Goal: Check status: Check status

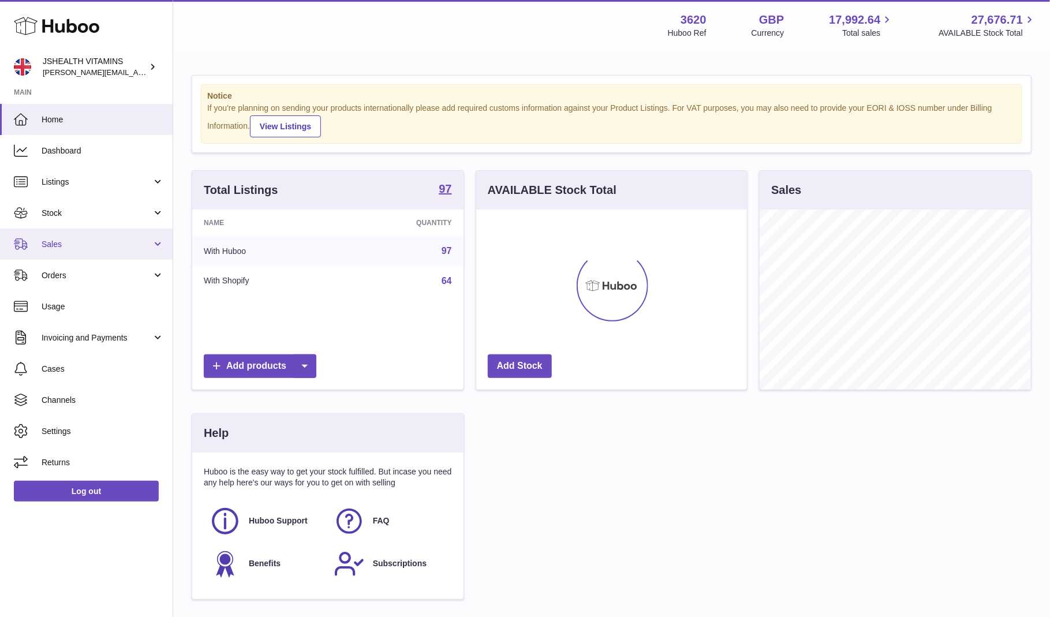
scroll to position [180, 271]
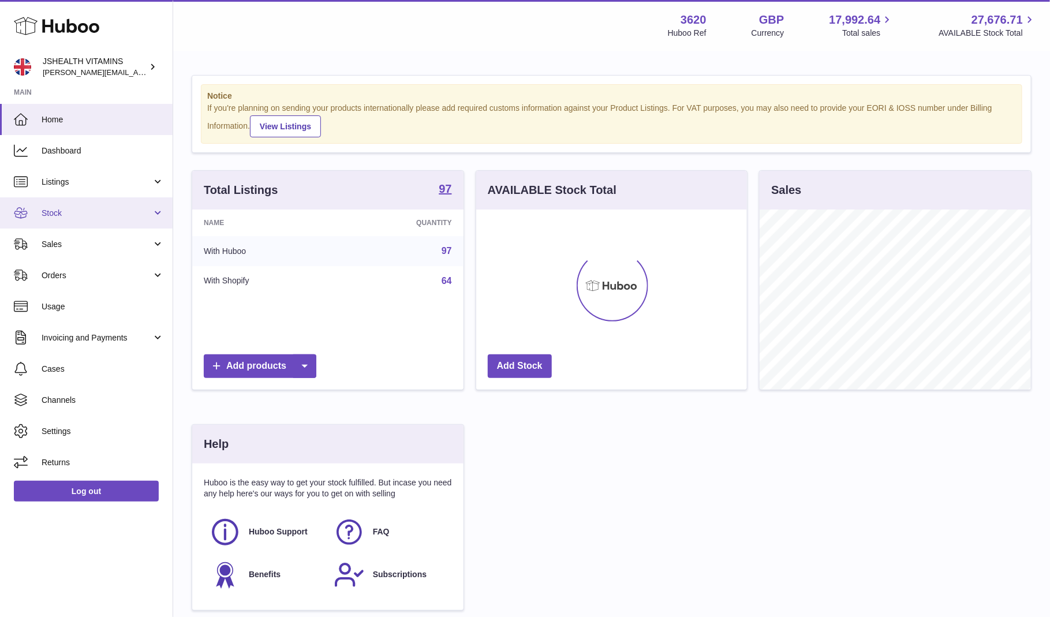
click at [61, 210] on span "Stock" at bounding box center [97, 213] width 110 height 11
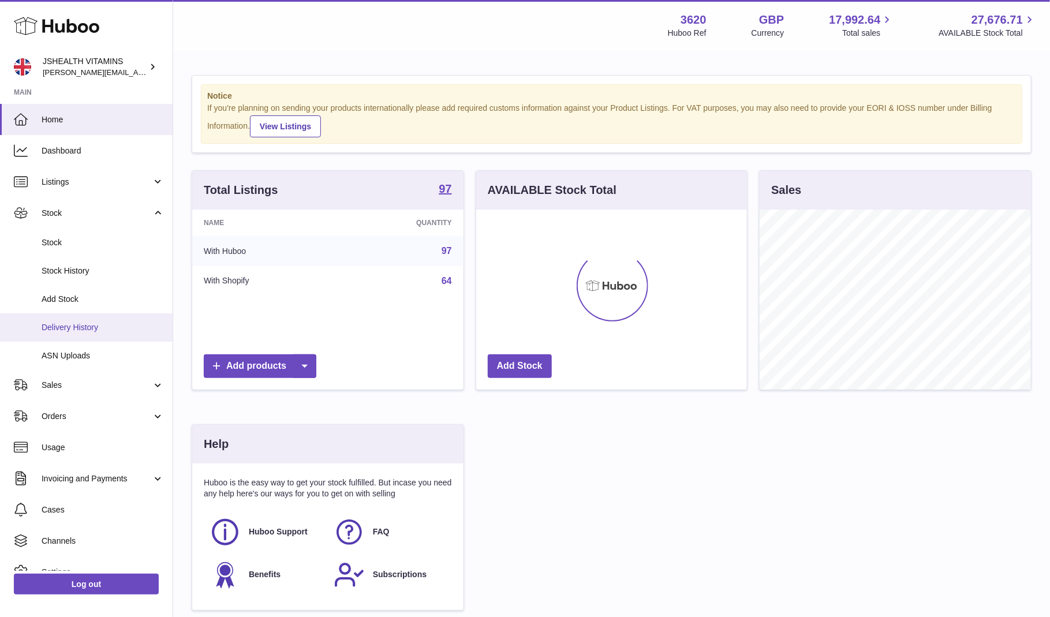
click at [64, 322] on span "Delivery History" at bounding box center [103, 327] width 122 height 11
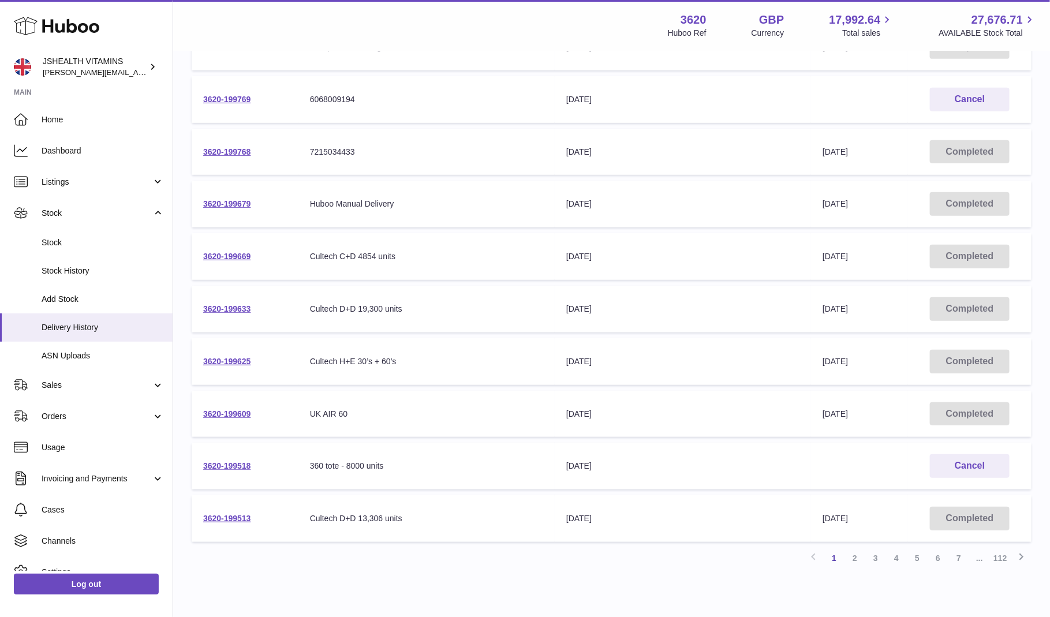
scroll to position [223, 0]
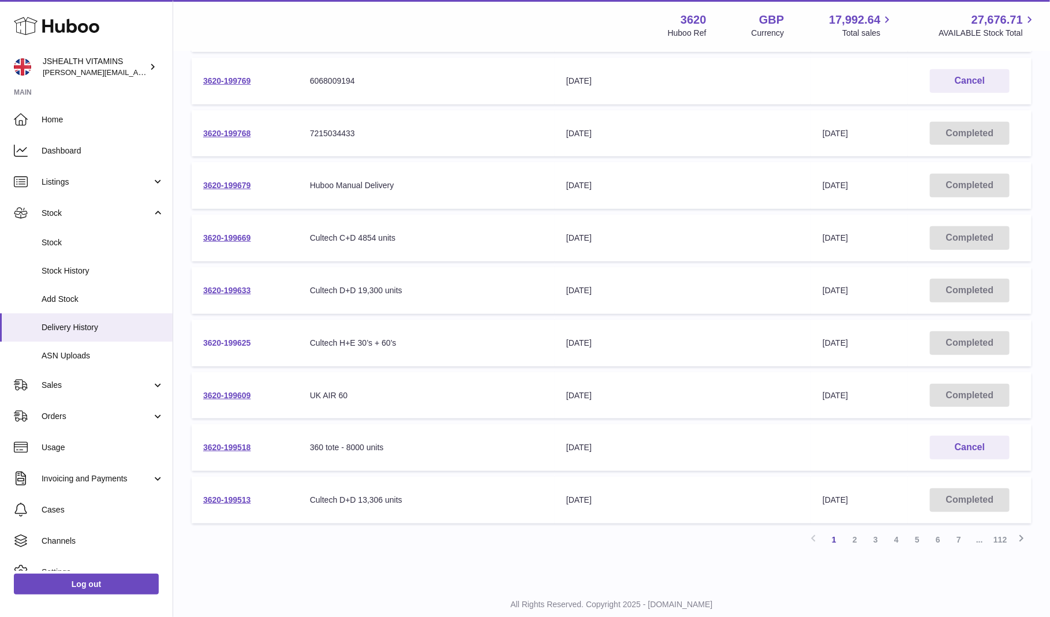
click at [242, 343] on link "3620-199625" at bounding box center [227, 342] width 48 height 9
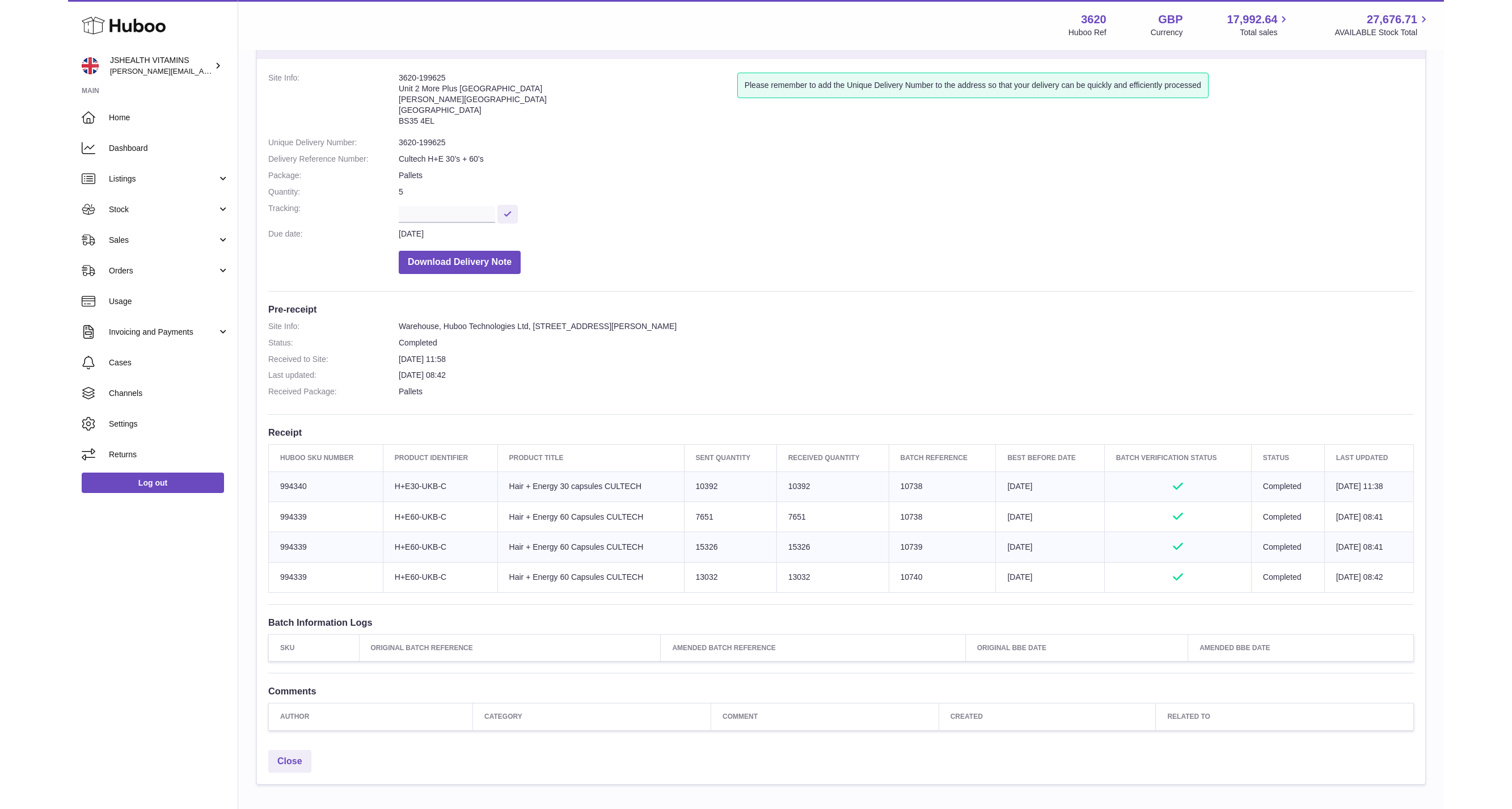
scroll to position [29, 0]
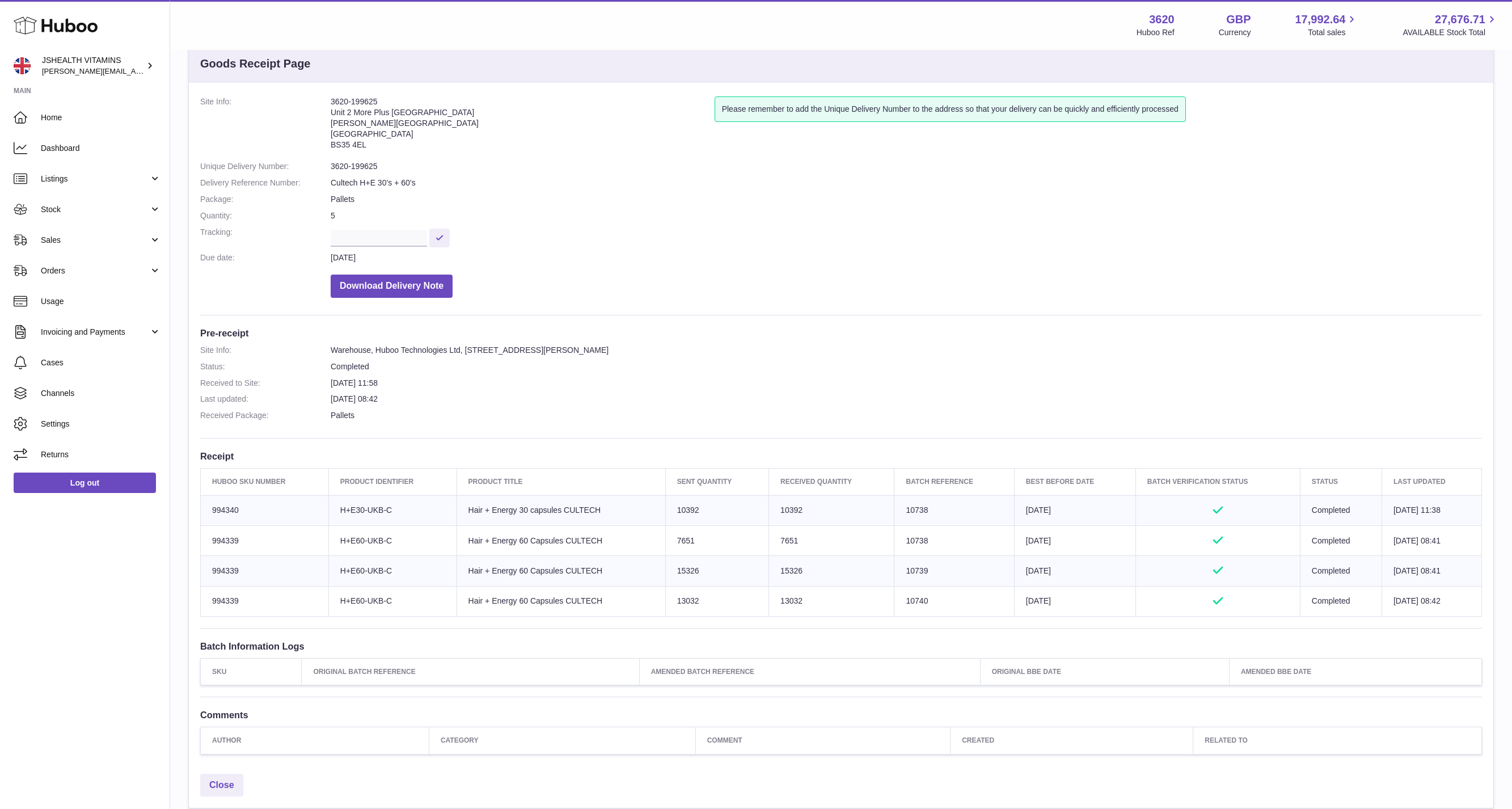
click at [343, 383] on dd "[DATE] 11:58" at bounding box center [907, 383] width 1151 height 11
